Goal: Information Seeking & Learning: Learn about a topic

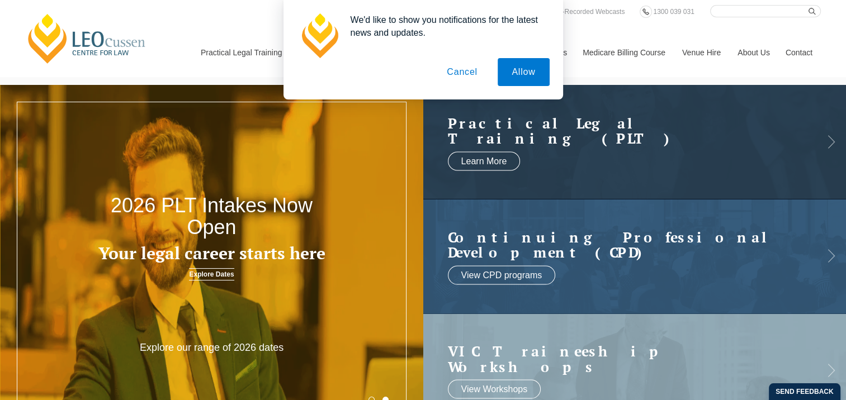
click at [460, 75] on button "Cancel" at bounding box center [462, 72] width 59 height 28
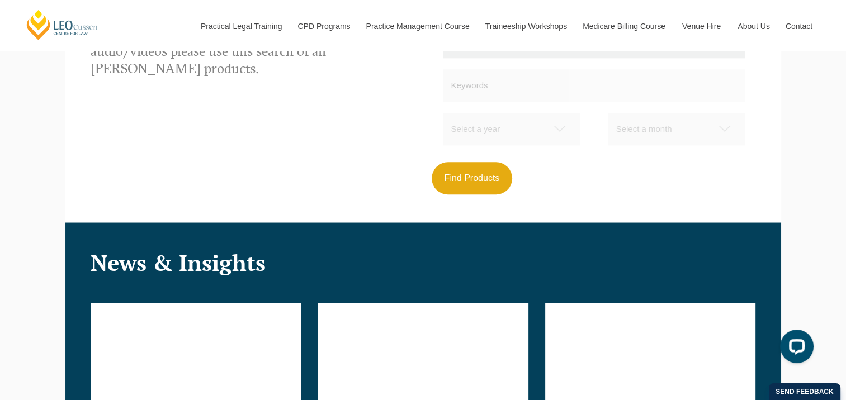
scroll to position [1285, 0]
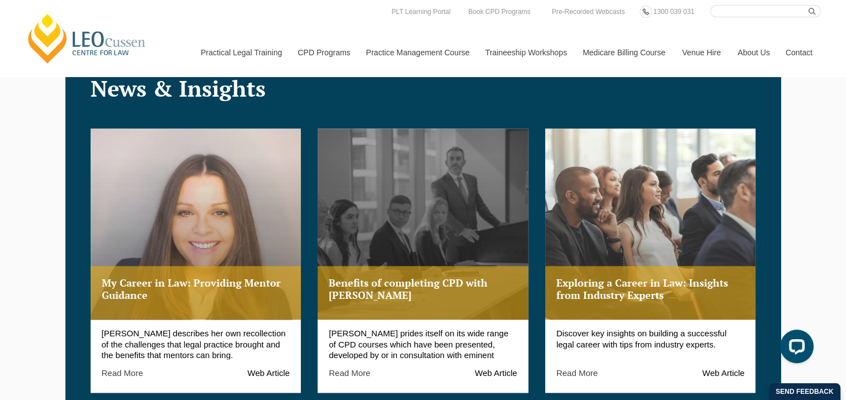
click at [448, 184] on link "Benefits of completing CPD with Leo Cussen" at bounding box center [422, 225] width 211 height 192
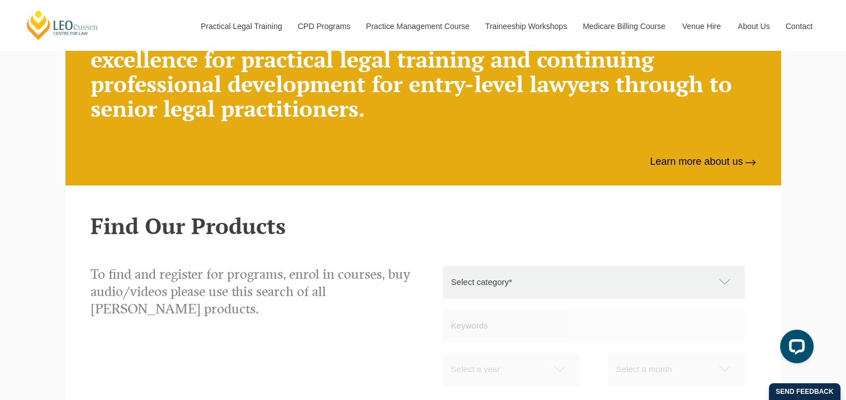
scroll to position [559, 0]
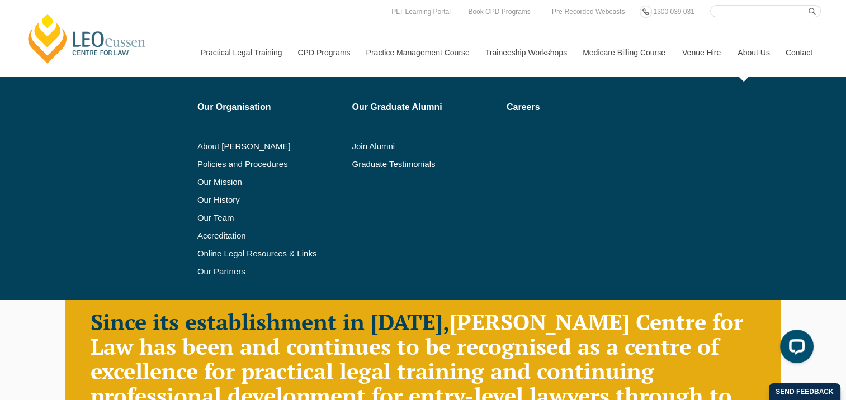
click at [749, 54] on link "About Us" at bounding box center [753, 53] width 48 height 48
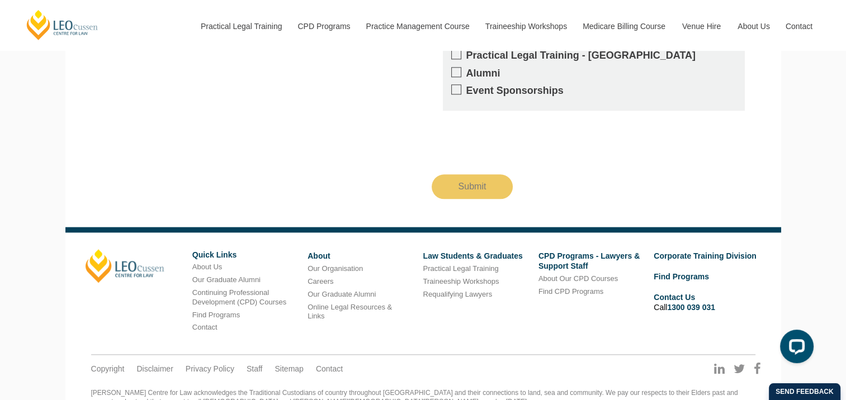
scroll to position [1327, 0]
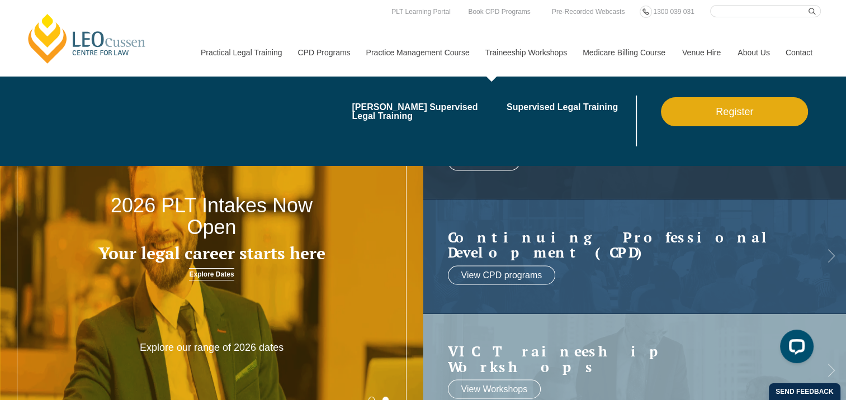
click at [513, 53] on link "Traineeship Workshops" at bounding box center [525, 53] width 97 height 48
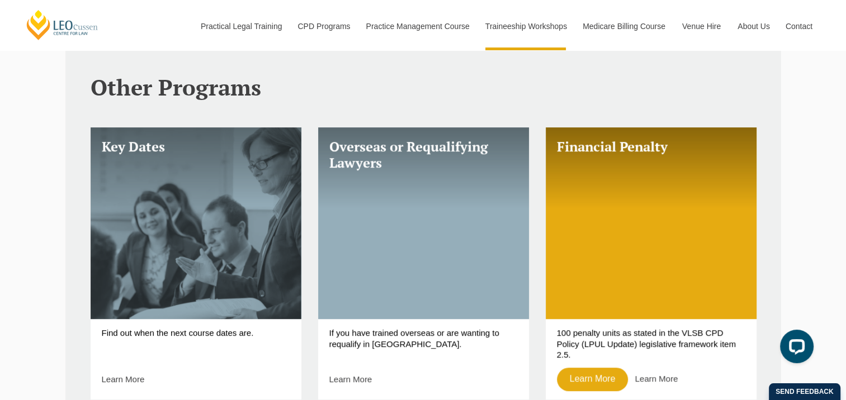
scroll to position [168, 0]
